Goal: Task Accomplishment & Management: Manage account settings

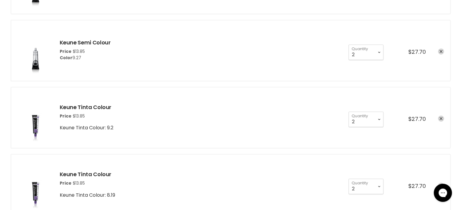
scroll to position [959, 0]
select select "1"
type input "1"
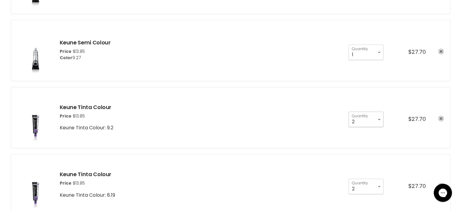
click at [379, 119] on select "1 2 3 4 5 6 7 8 9 10+" at bounding box center [365, 119] width 35 height 15
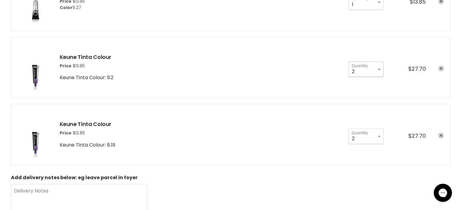
click at [380, 68] on select "1 2 3 4 5 6 7 8 9 10+" at bounding box center [365, 68] width 35 height 15
select select "1"
click at [348, 61] on select "1 2 3 4 5 6 7 8 9 10+" at bounding box center [365, 68] width 35 height 15
type input "1"
click at [380, 77] on select "1 2 3 4 5 6 7 8 9 10+" at bounding box center [365, 68] width 35 height 15
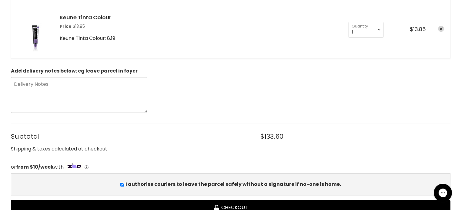
scroll to position [1211, 0]
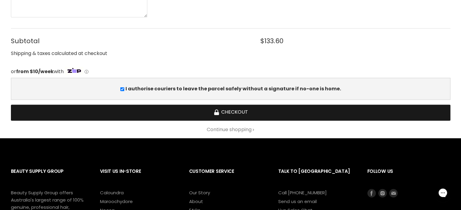
click at [246, 111] on button "Checkout" at bounding box center [230, 113] width 439 height 16
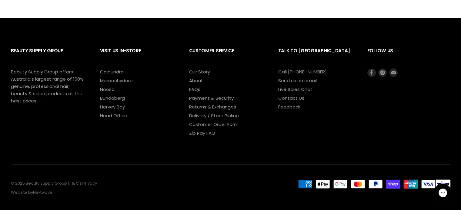
scroll to position [834, 0]
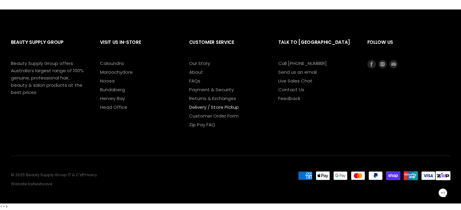
click at [203, 106] on link "Delivery / Store Pickup" at bounding box center [214, 107] width 50 height 6
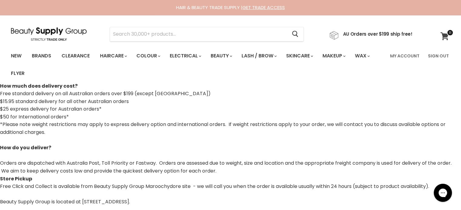
click at [446, 35] on icon at bounding box center [444, 36] width 8 height 8
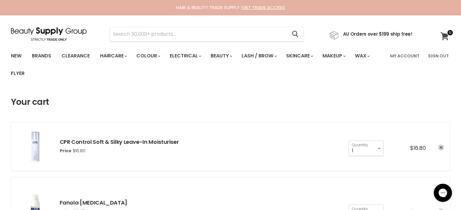
click at [445, 36] on icon at bounding box center [444, 36] width 8 height 8
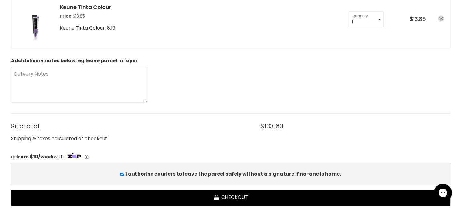
scroll to position [1211, 0]
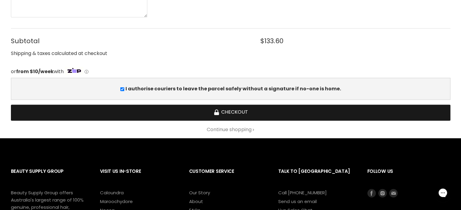
click at [236, 107] on button "Checkout" at bounding box center [230, 113] width 439 height 16
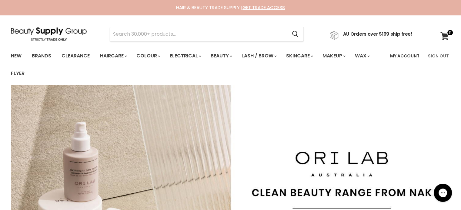
click at [408, 56] on link "My Account" at bounding box center [404, 56] width 37 height 13
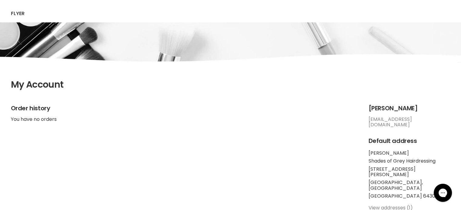
scroll to position [101, 0]
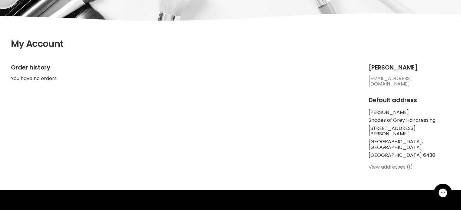
click at [382, 164] on link "View addresses (1)" at bounding box center [390, 167] width 44 height 7
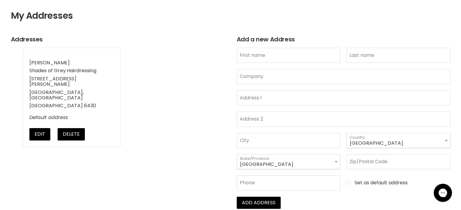
scroll to position [101, 0]
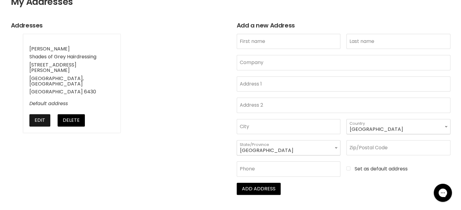
click at [36, 114] on button "Edit" at bounding box center [39, 120] width 21 height 12
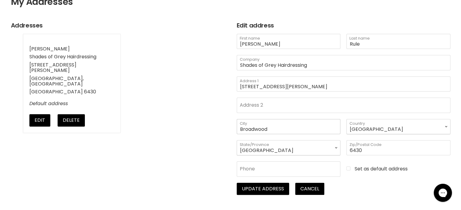
click at [250, 128] on input "Broadwood" at bounding box center [288, 126] width 104 height 15
type input "Kalgoorlie"
type input "0429912826"
click at [311, 87] on input "29 Longmore Parade" at bounding box center [342, 84] width 213 height 15
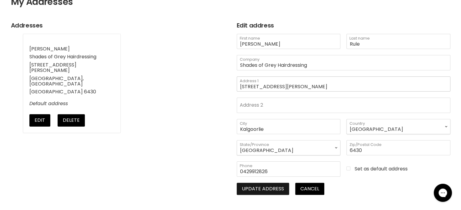
type input "29 Longmore Parade Broadwood"
click at [276, 190] on button "Update address" at bounding box center [262, 189] width 52 height 12
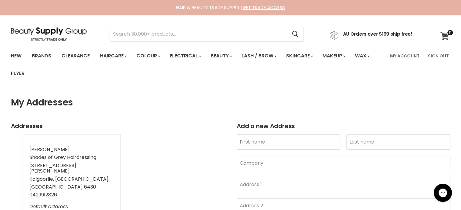
click at [444, 35] on icon at bounding box center [444, 36] width 8 height 8
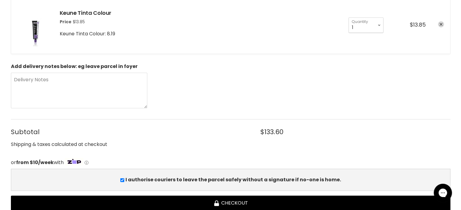
scroll to position [1161, 0]
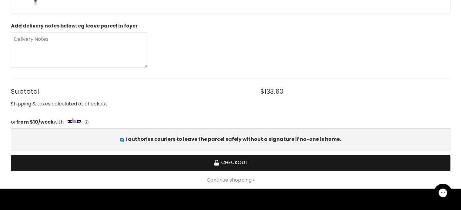
click at [237, 158] on button "Checkout" at bounding box center [230, 164] width 439 height 16
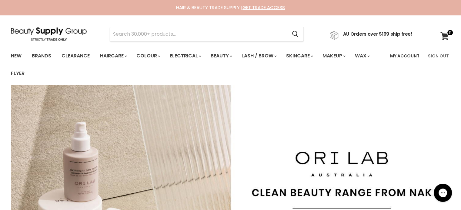
click at [405, 55] on link "My Account" at bounding box center [404, 56] width 37 height 13
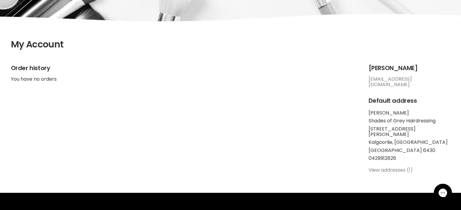
scroll to position [101, 0]
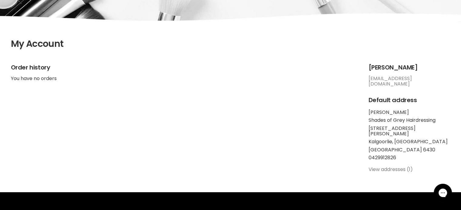
click at [385, 166] on link "View addresses (1)" at bounding box center [390, 169] width 44 height 7
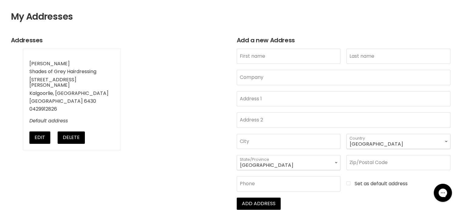
scroll to position [101, 0]
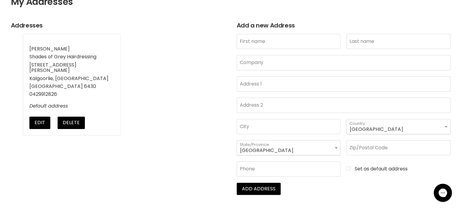
drag, startPoint x: 76, startPoint y: 113, endPoint x: 260, endPoint y: 23, distance: 204.9
click at [76, 117] on button "Delete" at bounding box center [71, 123] width 27 height 12
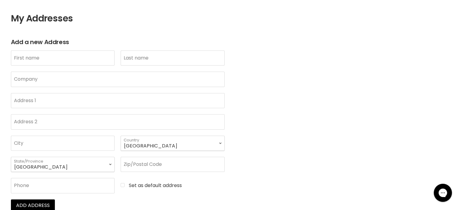
scroll to position [101, 0]
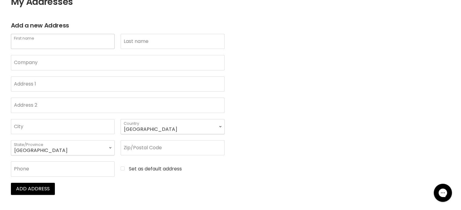
click at [23, 39] on input "First name" at bounding box center [63, 41] width 104 height 15
type input "[PERSON_NAME]"
type input "Rule"
type input "Shades of Grey Hairdressing"
type input "29 [PERSON_NAME] Pde Broadwood"
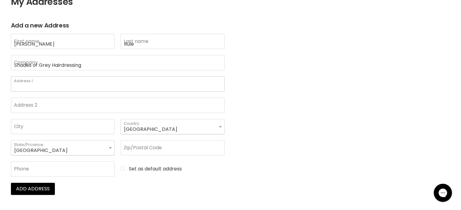
type input "KALGOORLIE WA 6430"
select select "Western Australia"
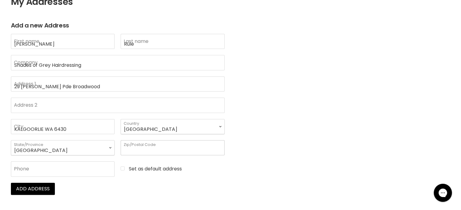
type input "6430"
type input "0427928193"
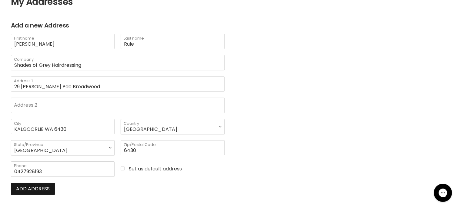
click at [27, 186] on button "Add address" at bounding box center [33, 189] width 44 height 12
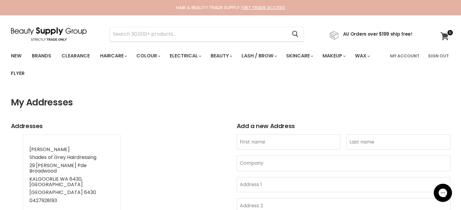
click at [446, 36] on span at bounding box center [449, 32] width 7 height 7
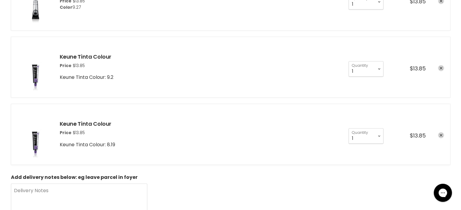
scroll to position [1211, 0]
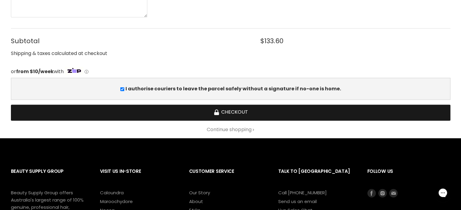
click at [253, 108] on button "Checkout" at bounding box center [230, 113] width 439 height 16
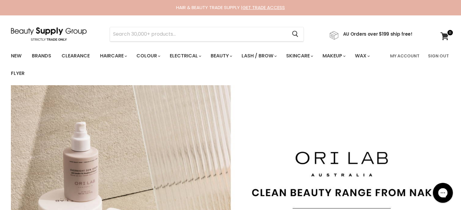
click at [437, 191] on div "Gorgias live chat" at bounding box center [442, 193] width 13 height 13
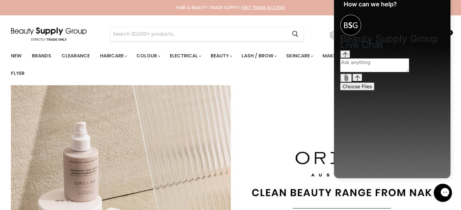
click at [358, 72] on textarea "live chat message input" at bounding box center [374, 65] width 69 height 14
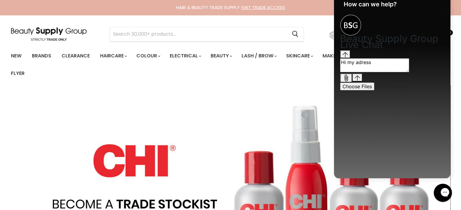
click at [365, 72] on textarea "Hi my adress" at bounding box center [374, 65] width 69 height 14
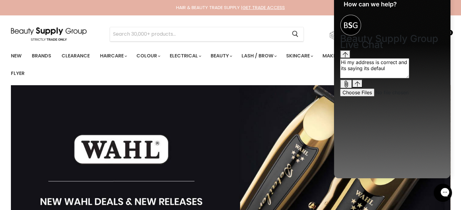
type textarea "Hi my address is correct and its saying its default"
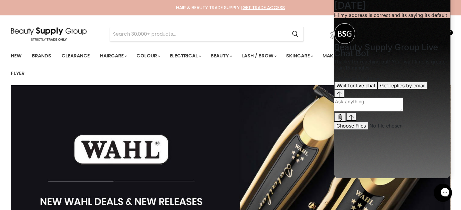
click at [353, 112] on textarea "live chat message input" at bounding box center [368, 105] width 69 height 14
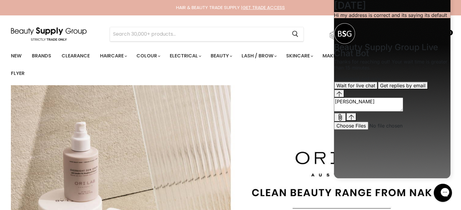
type textarea "Annette Rule"
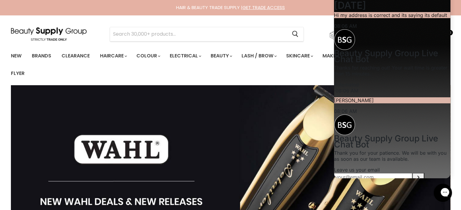
click at [352, 197] on textarea "live chat message input" at bounding box center [368, 204] width 69 height 14
type textarea "Shades of grey hairdressing"
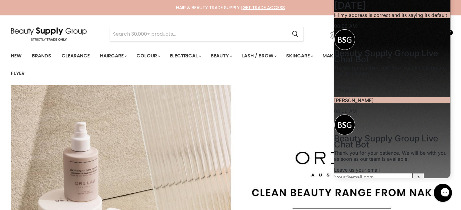
scroll to position [68, 0]
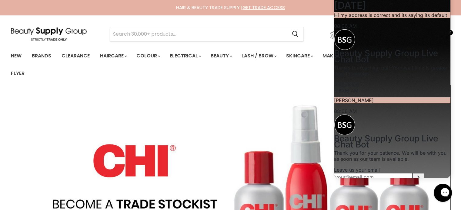
click at [370, 173] on input "Provide your email to be notified" at bounding box center [373, 177] width 78 height 8
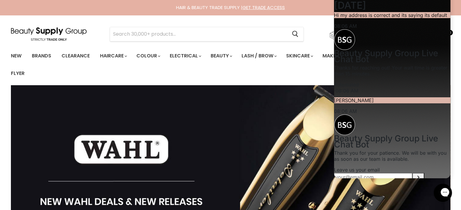
type input "rules01@bigpond.com"
click at [418, 174] on icon "Submit your email" at bounding box center [417, 177] width 7 height 7
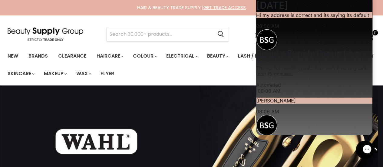
scroll to position [0, 0]
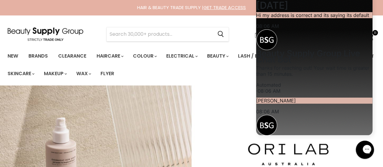
click at [239, 31] on div "Cancel" at bounding box center [168, 34] width 154 height 14
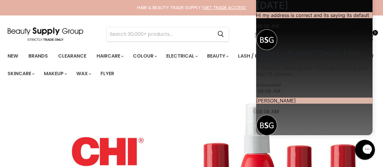
click at [385, 145] on div "Gorgias live chat" at bounding box center [388, 149] width 7 height 8
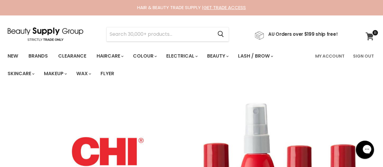
click at [371, 38] on icon at bounding box center [369, 36] width 8 height 8
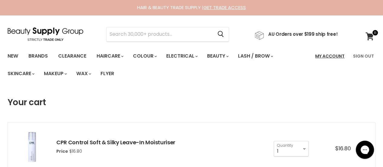
click at [321, 54] on link "My Account" at bounding box center [330, 56] width 37 height 13
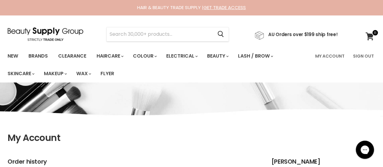
scroll to position [151, 0]
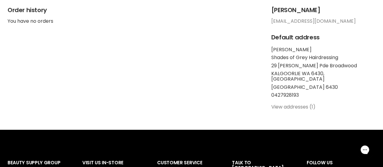
click at [316, 110] on link "View addresses (1)" at bounding box center [293, 106] width 44 height 7
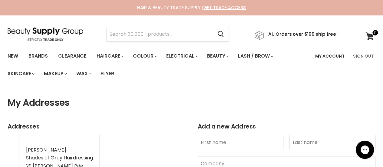
click at [339, 53] on link "My Account" at bounding box center [330, 56] width 37 height 13
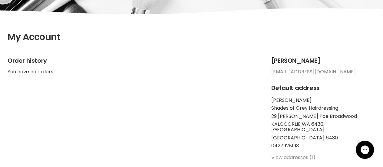
scroll to position [202, 0]
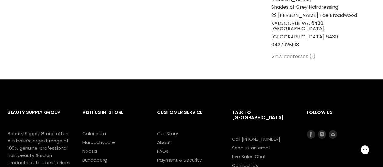
click at [316, 59] on link "View addresses (1)" at bounding box center [293, 56] width 44 height 7
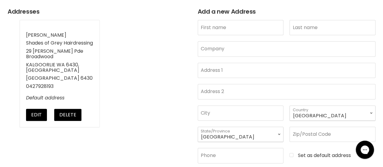
scroll to position [101, 0]
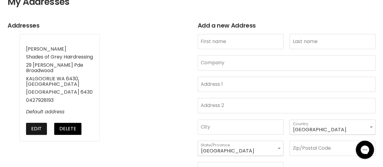
click at [31, 126] on button "Edit" at bounding box center [36, 129] width 21 height 12
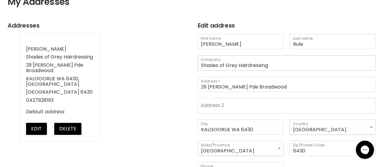
click at [202, 61] on input "Shades of Grey Hairdressing" at bounding box center [287, 62] width 178 height 15
type input "g"
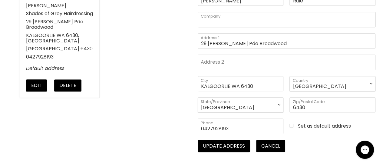
scroll to position [151, 0]
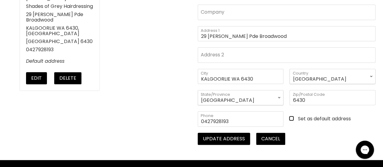
click at [292, 118] on input "Set as default address" at bounding box center [332, 118] width 86 height 5
checkbox input "true"
click at [216, 138] on button "Update address" at bounding box center [224, 139] width 52 height 12
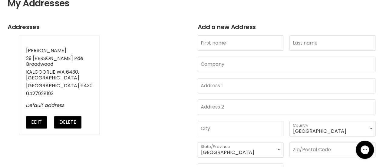
scroll to position [50, 0]
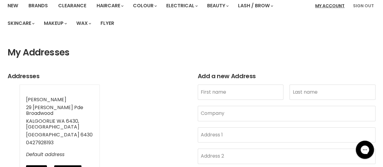
click at [328, 6] on link "My Account" at bounding box center [330, 5] width 37 height 13
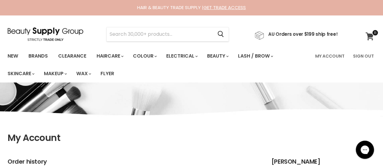
click at [368, 34] on icon at bounding box center [369, 36] width 8 height 8
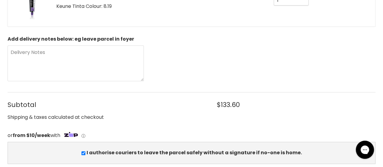
scroll to position [1161, 0]
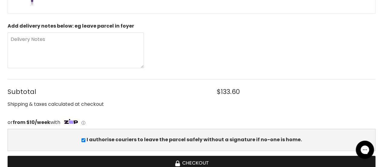
click at [195, 156] on button "Checkout" at bounding box center [192, 164] width 368 height 16
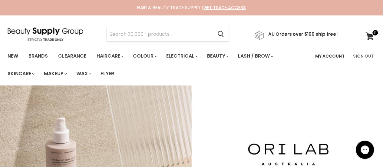
click at [324, 57] on link "My Account" at bounding box center [330, 56] width 37 height 13
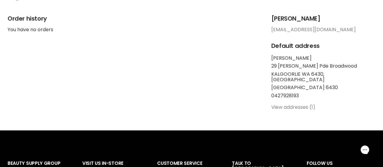
scroll to position [151, 0]
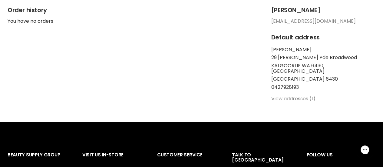
click at [316, 98] on link "View addresses (1)" at bounding box center [293, 98] width 44 height 7
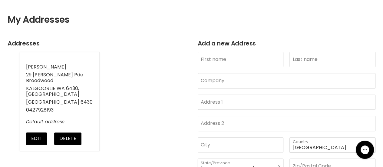
scroll to position [101, 0]
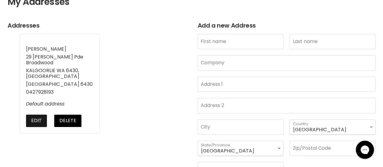
click at [36, 114] on button "Edit" at bounding box center [36, 120] width 21 height 12
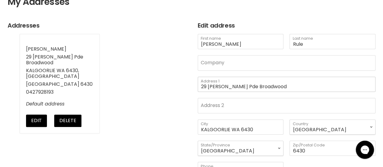
scroll to position [0, 0]
drag, startPoint x: 273, startPoint y: 86, endPoint x: 244, endPoint y: 86, distance: 28.8
click at [244, 86] on input "29 Longmore Pde Broadwood" at bounding box center [287, 84] width 178 height 15
type input "29 [PERSON_NAME] Pde"
click at [157, 99] on ul "Annette Rule 29 Longmore Pde Broadwood KALGOORLIE WA 6430, WA Australia 6430 04…" at bounding box center [97, 83] width 178 height 99
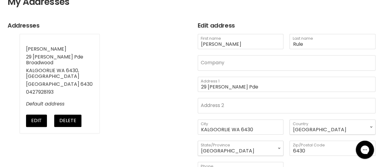
click at [151, 123] on ul "Annette Rule 29 Longmore Pde Broadwood KALGOORLIE WA 6430, WA Australia 6430 04…" at bounding box center [97, 83] width 178 height 99
click at [251, 128] on input "KALGOORLIE WA 6430" at bounding box center [241, 126] width 86 height 15
drag, startPoint x: 253, startPoint y: 127, endPoint x: 231, endPoint y: 128, distance: 21.8
click at [231, 128] on input "KALGOORLIE WA 6430" at bounding box center [241, 126] width 86 height 15
type input "KALGOORLIE"
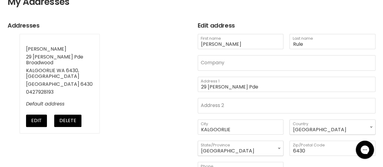
drag, startPoint x: 130, startPoint y: 80, endPoint x: 169, endPoint y: 96, distance: 42.2
click at [130, 80] on ul "Annette Rule 29 Longmore Pde Broadwood KALGOORLIE WA 6430, WA Australia 6430 04…" at bounding box center [97, 83] width 178 height 99
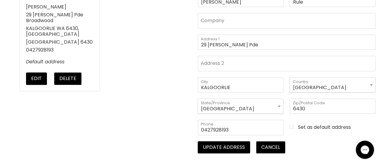
scroll to position [151, 0]
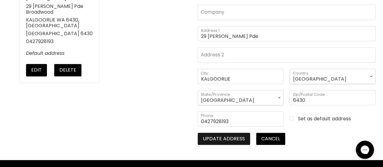
click at [220, 137] on button "Update address" at bounding box center [224, 139] width 52 height 12
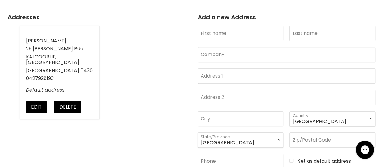
scroll to position [101, 0]
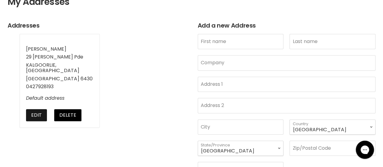
click at [35, 109] on button "Edit" at bounding box center [36, 115] width 21 height 12
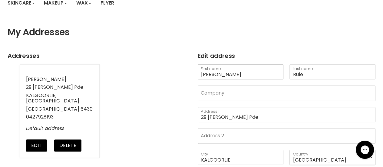
scroll to position [50, 0]
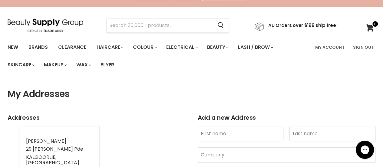
scroll to position [1, 0]
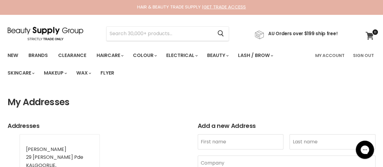
click at [370, 35] on icon at bounding box center [369, 36] width 8 height 8
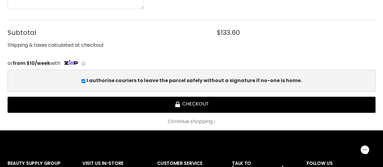
scroll to position [1211, 0]
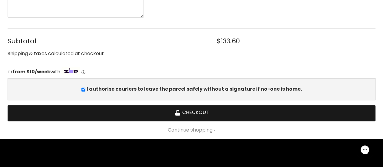
click at [200, 110] on button "Checkout" at bounding box center [192, 113] width 368 height 16
